Goal: Information Seeking & Learning: Check status

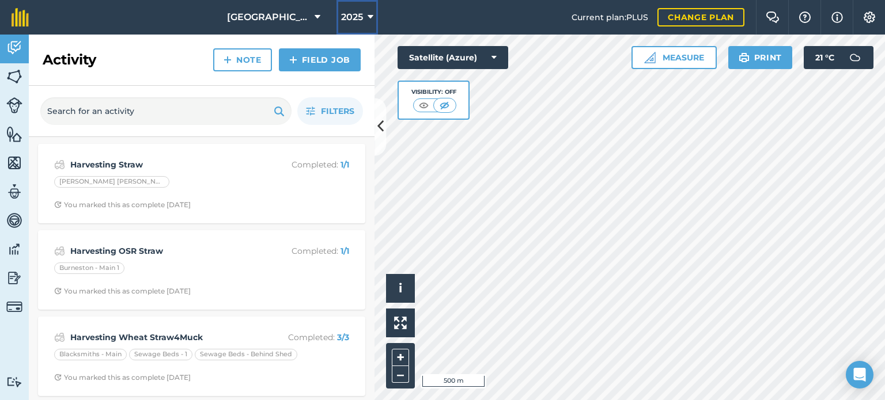
click at [364, 19] on button "2025" at bounding box center [357, 17] width 41 height 35
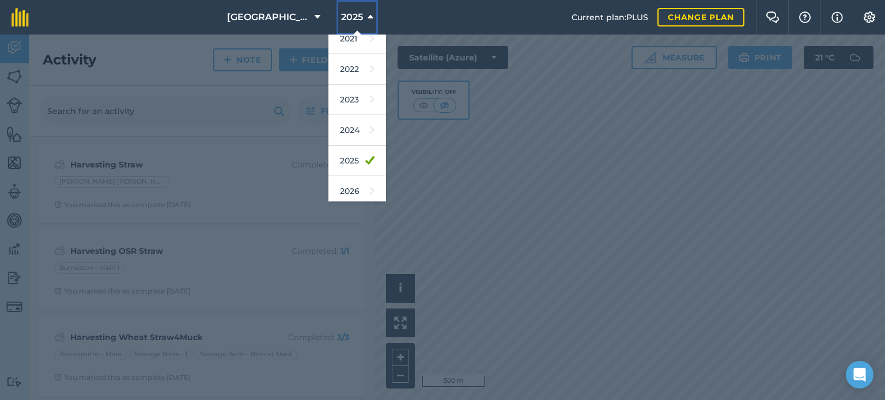
scroll to position [120, 0]
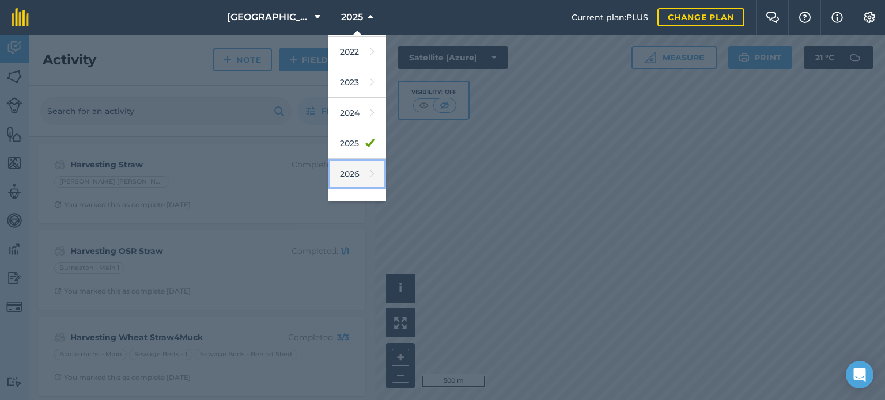
click at [354, 168] on link "2026" at bounding box center [357, 174] width 58 height 31
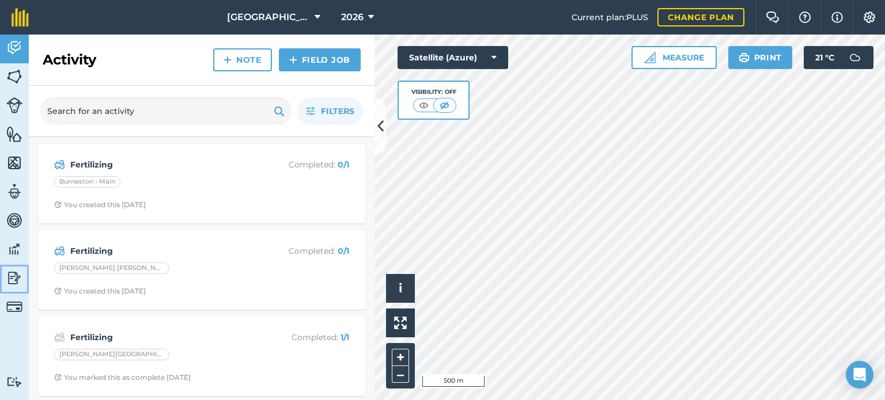
click at [14, 276] on img at bounding box center [14, 278] width 16 height 17
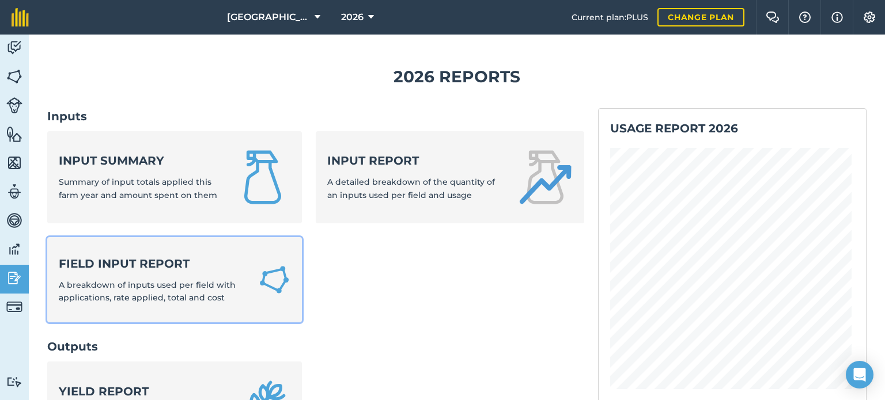
click at [141, 264] on strong "Field Input Report" at bounding box center [152, 264] width 186 height 16
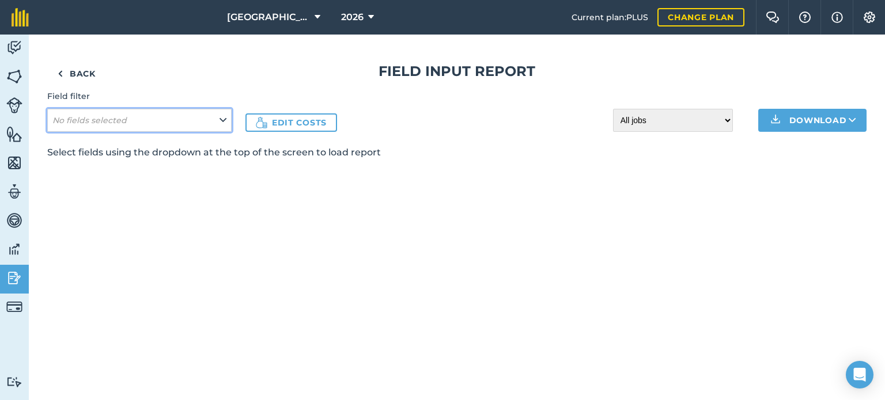
click at [226, 122] on icon at bounding box center [223, 120] width 7 height 13
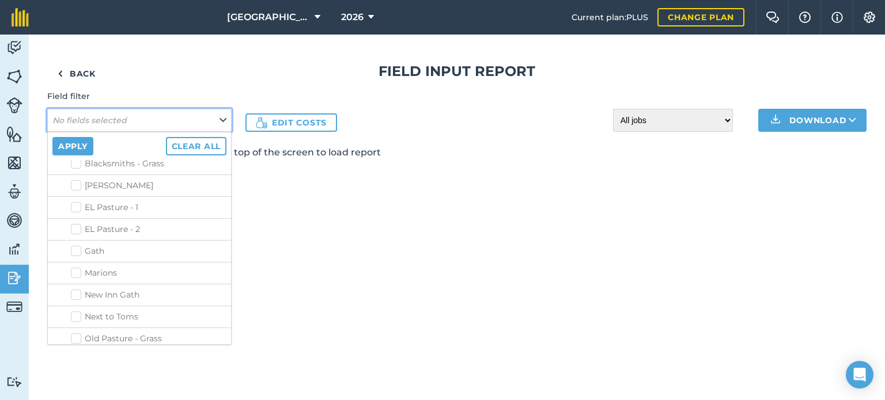
scroll to position [621, 0]
click at [74, 332] on label "WHEAT - Winter" at bounding box center [112, 338] width 83 height 12
click at [74, 332] on input "WHEAT - Winter" at bounding box center [74, 335] width 7 height 7
checkbox input "true"
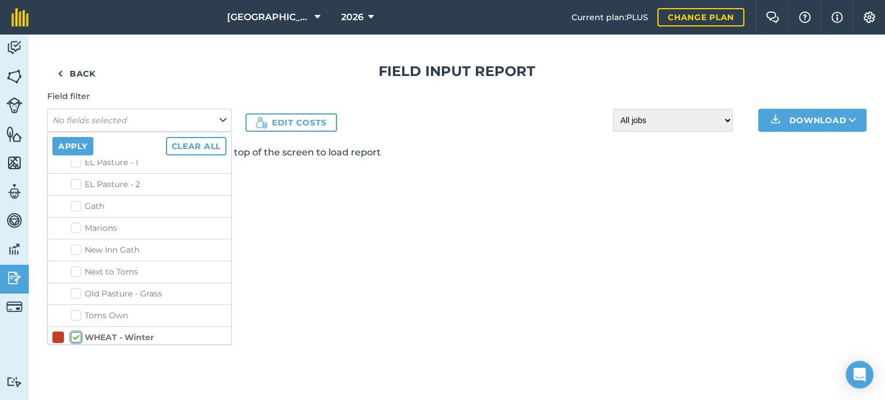
checkbox input "true"
click at [77, 147] on button "Apply" at bounding box center [72, 146] width 41 height 18
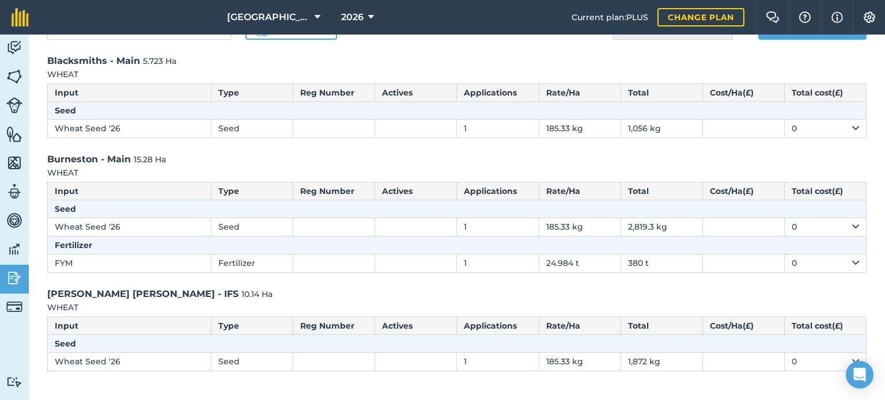
scroll to position [94, 0]
